Goal: Task Accomplishment & Management: Manage account settings

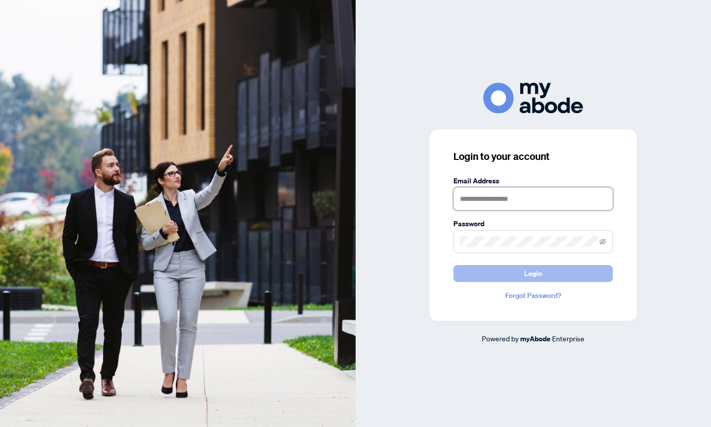
type input "**********"
click at [530, 271] on span "Login" at bounding box center [533, 274] width 18 height 16
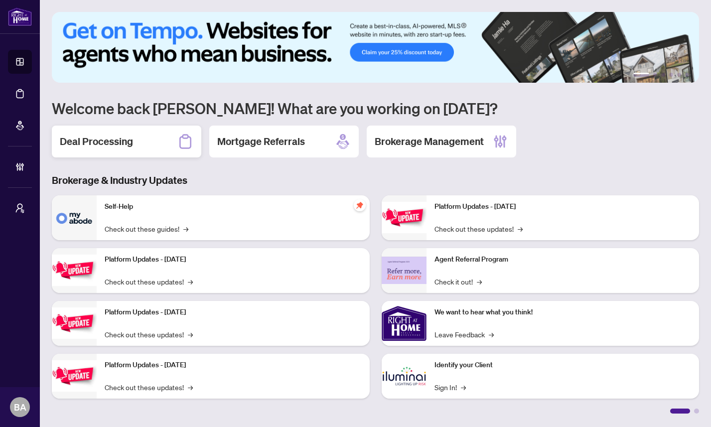
click at [98, 153] on div "Deal Processing" at bounding box center [126, 142] width 149 height 32
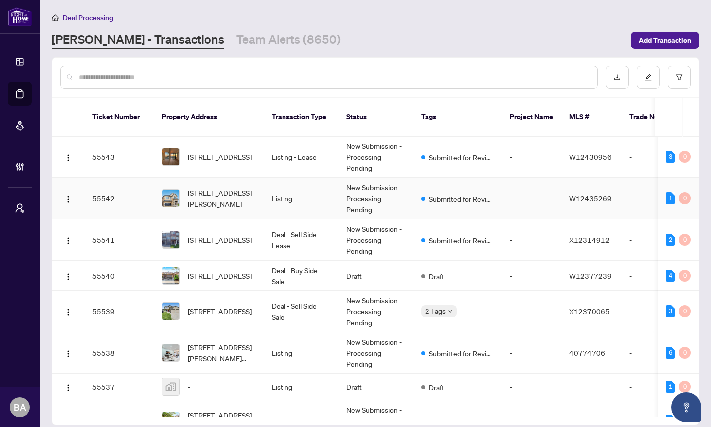
click at [140, 205] on td "55542" at bounding box center [119, 198] width 70 height 41
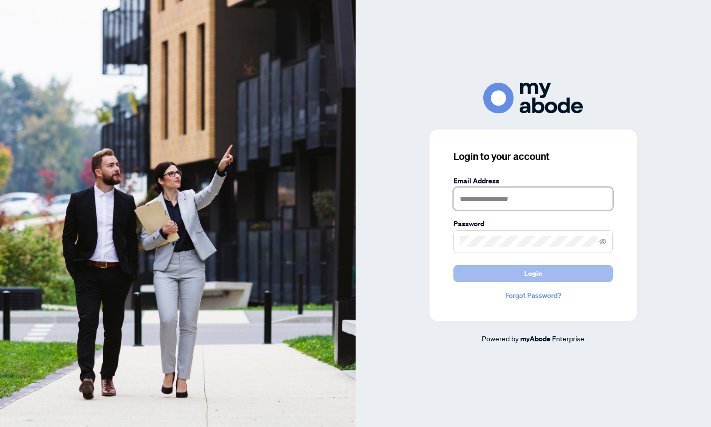
type input "**********"
click at [527, 272] on span "Login" at bounding box center [533, 274] width 18 height 16
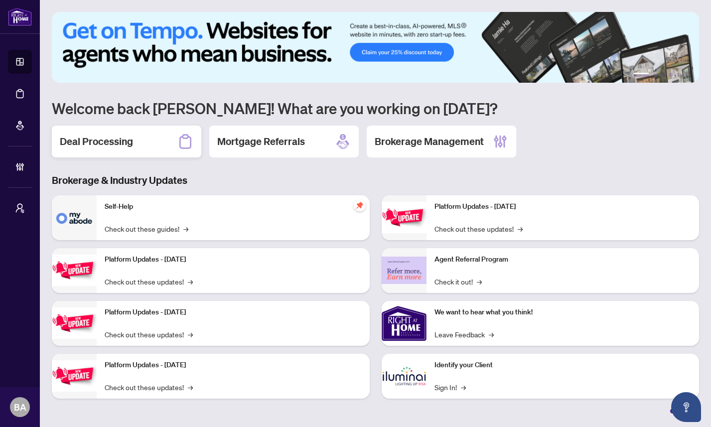
click at [119, 140] on h2 "Deal Processing" at bounding box center [96, 142] width 73 height 14
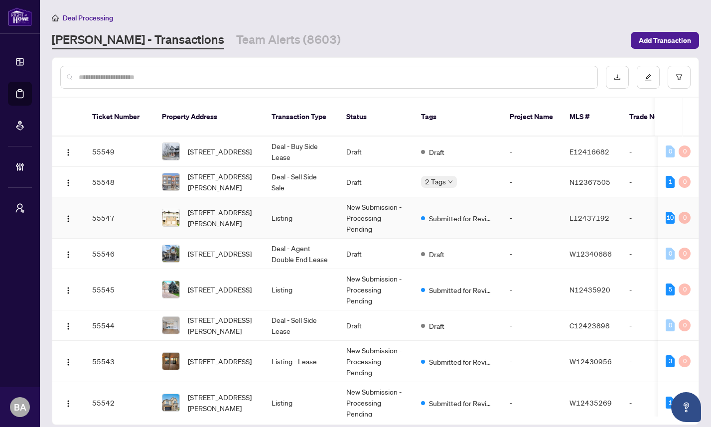
click at [140, 218] on td "55547" at bounding box center [119, 217] width 70 height 41
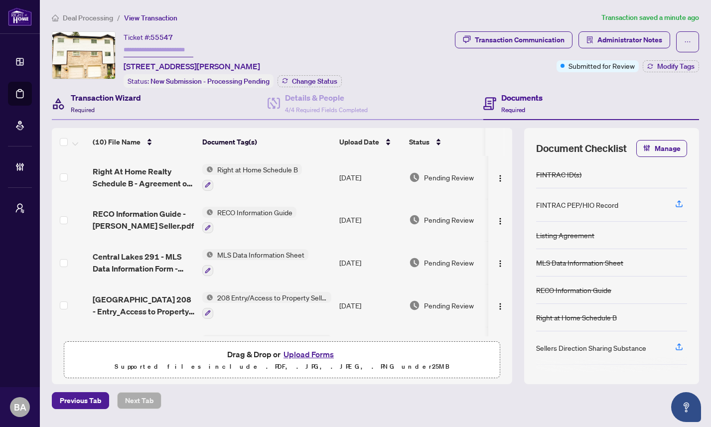
click at [110, 107] on div "Transaction Wizard Required" at bounding box center [106, 103] width 70 height 23
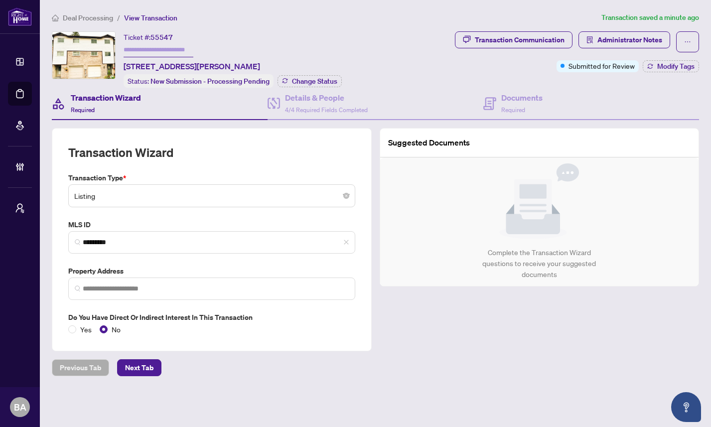
type input "**********"
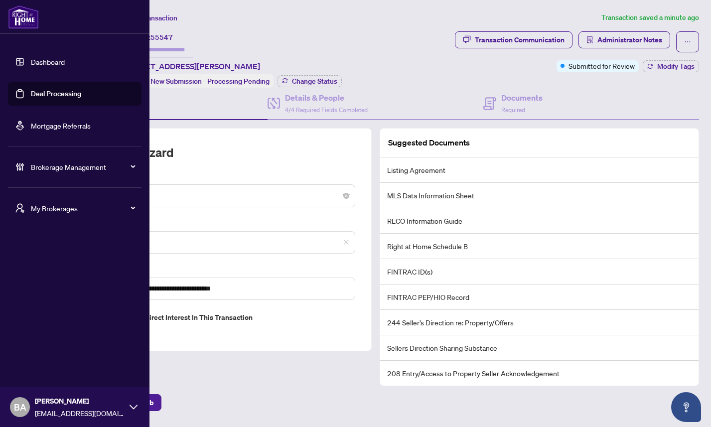
click at [48, 95] on link "Deal Processing" at bounding box center [56, 93] width 50 height 9
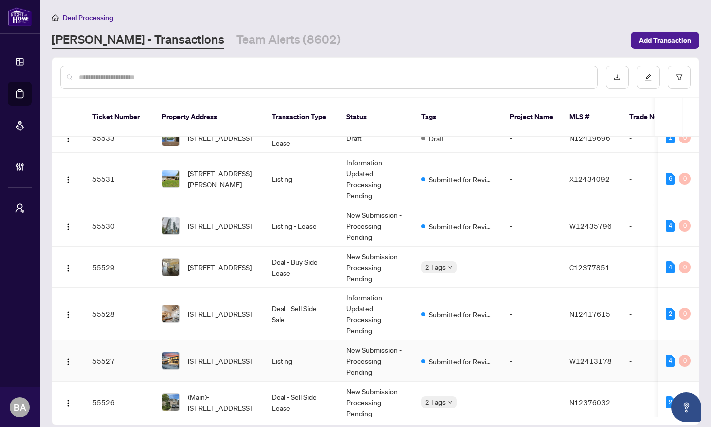
scroll to position [610, 0]
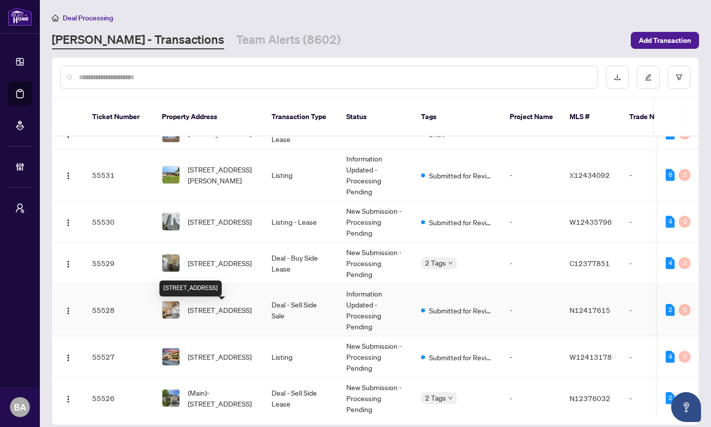
click at [242, 310] on span "286 Fern Ave, Richmond Hill, Ontario L4C 6L4, Canada" at bounding box center [220, 309] width 64 height 11
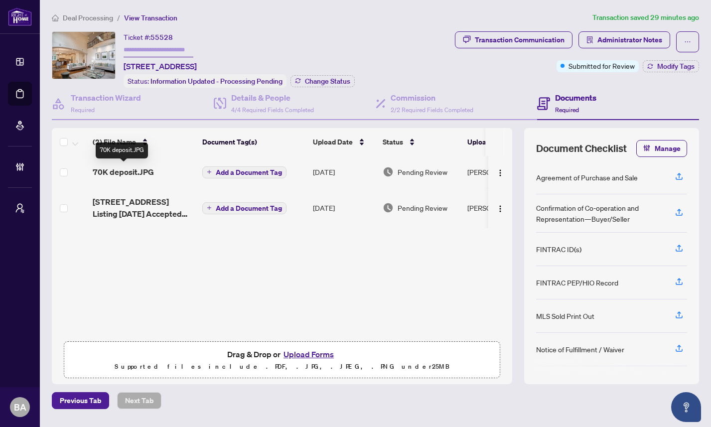
click at [124, 175] on span "70K deposit.JPG" at bounding box center [123, 172] width 61 height 12
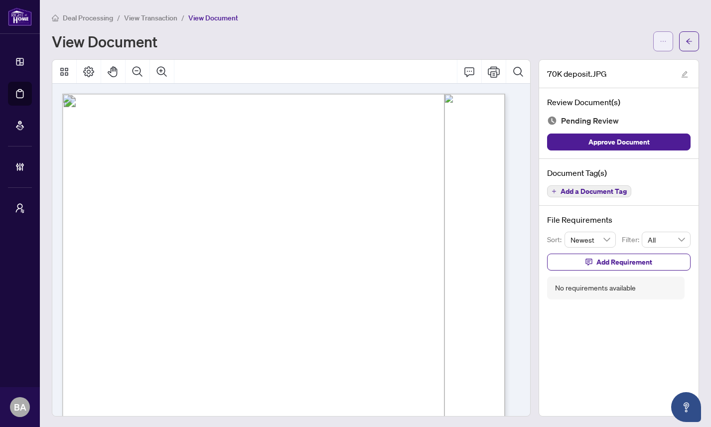
click at [660, 36] on span "button" at bounding box center [663, 41] width 7 height 16
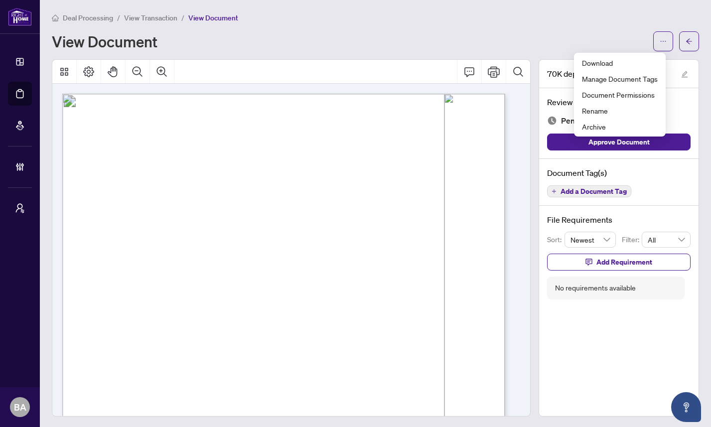
click at [628, 35] on div "View Document" at bounding box center [349, 41] width 595 height 16
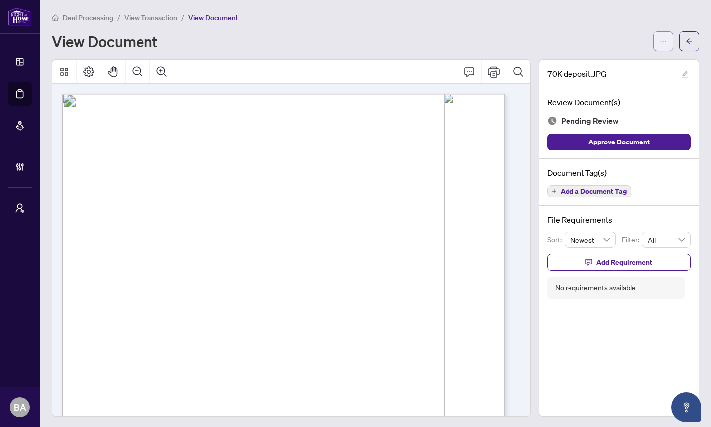
click at [660, 38] on icon "ellipsis" at bounding box center [663, 41] width 7 height 7
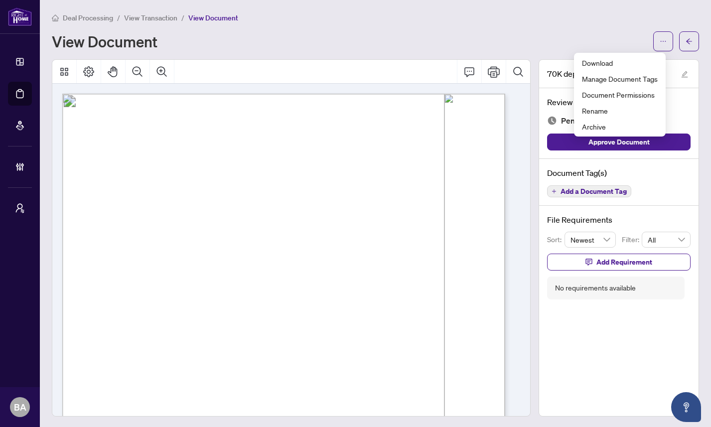
click at [469, 41] on div "View Document" at bounding box center [349, 41] width 595 height 16
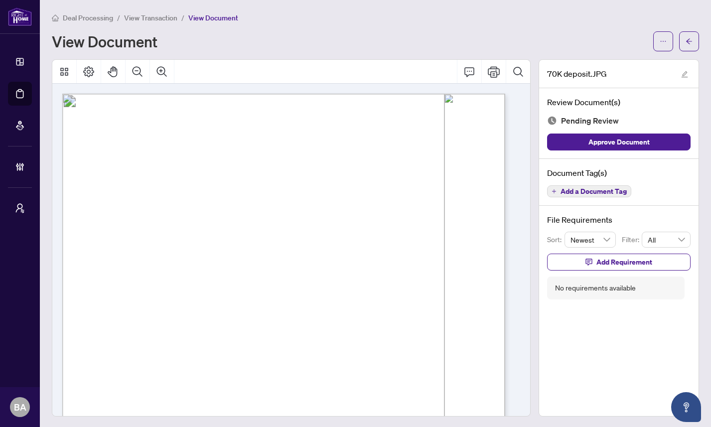
click at [147, 17] on span "View Transaction" at bounding box center [150, 17] width 53 height 9
